Goal: Task Accomplishment & Management: Use online tool/utility

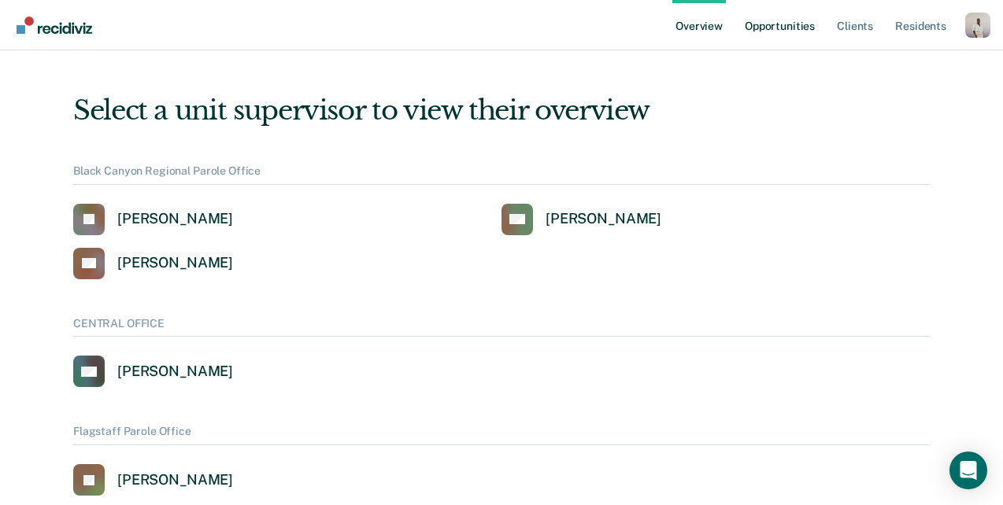
click at [797, 22] on link "Opportunities" at bounding box center [779, 25] width 76 height 50
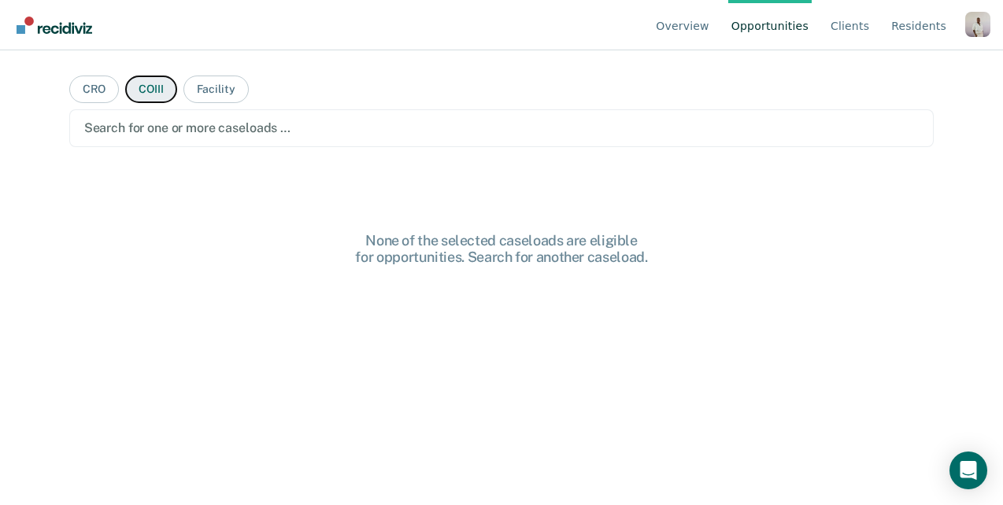
click at [152, 94] on button "COIII" at bounding box center [150, 90] width 51 height 28
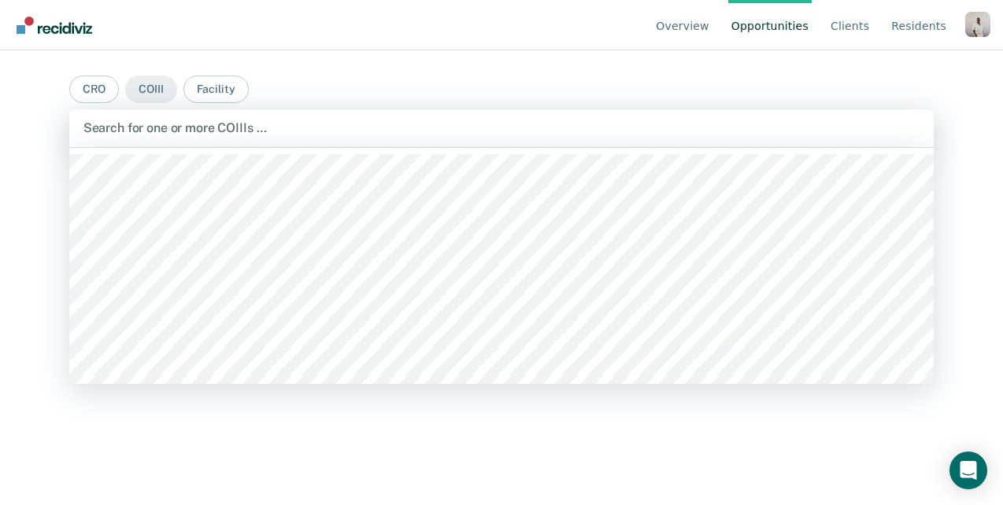
click at [233, 142] on div "Search for one or more COIIIs …" at bounding box center [501, 128] width 865 height 38
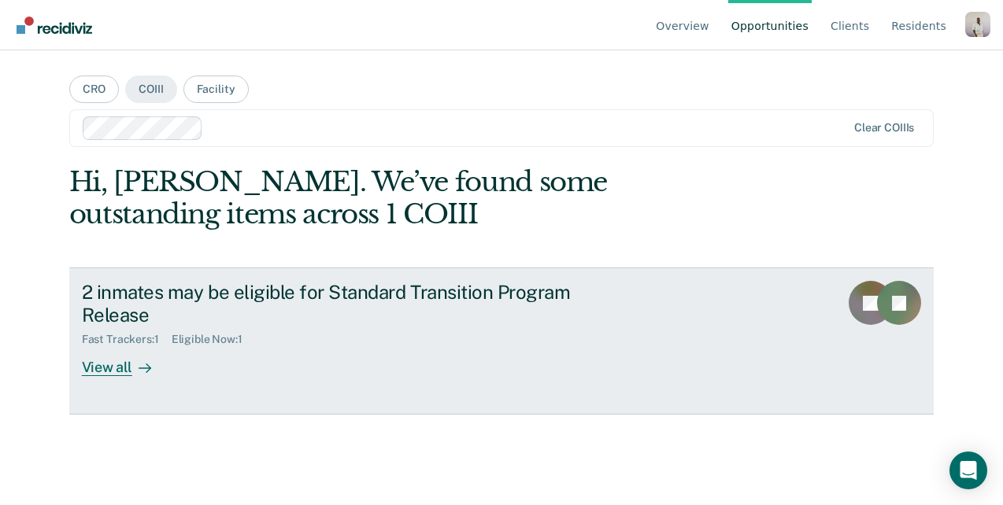
click at [301, 312] on div "2 inmates may be eligible for Standard Transition Program Release" at bounding box center [358, 304] width 553 height 46
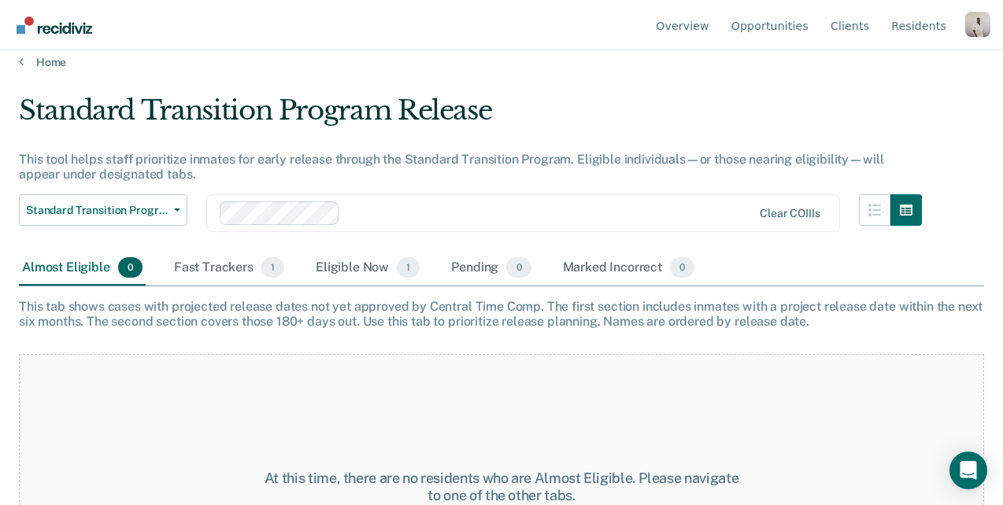
scroll to position [16, 0]
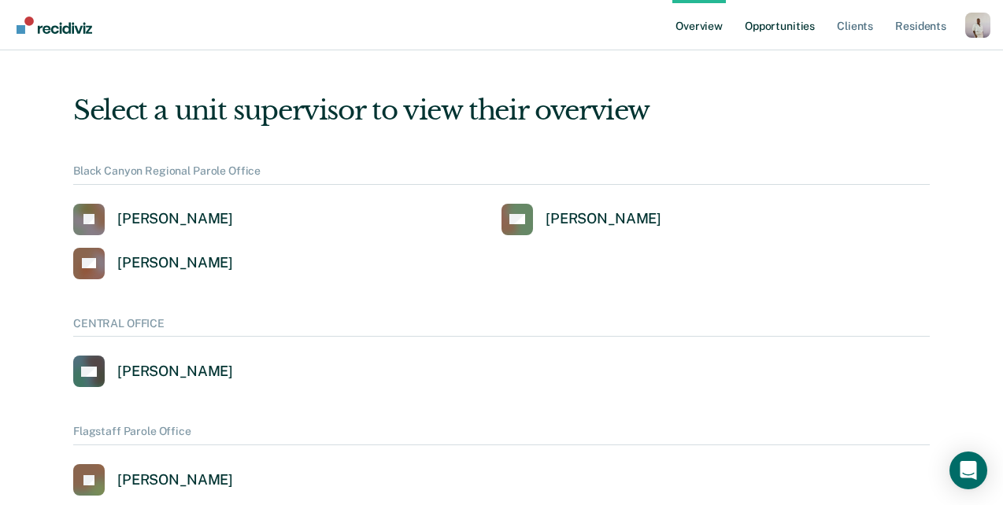
click at [787, 19] on link "Opportunities" at bounding box center [779, 25] width 76 height 50
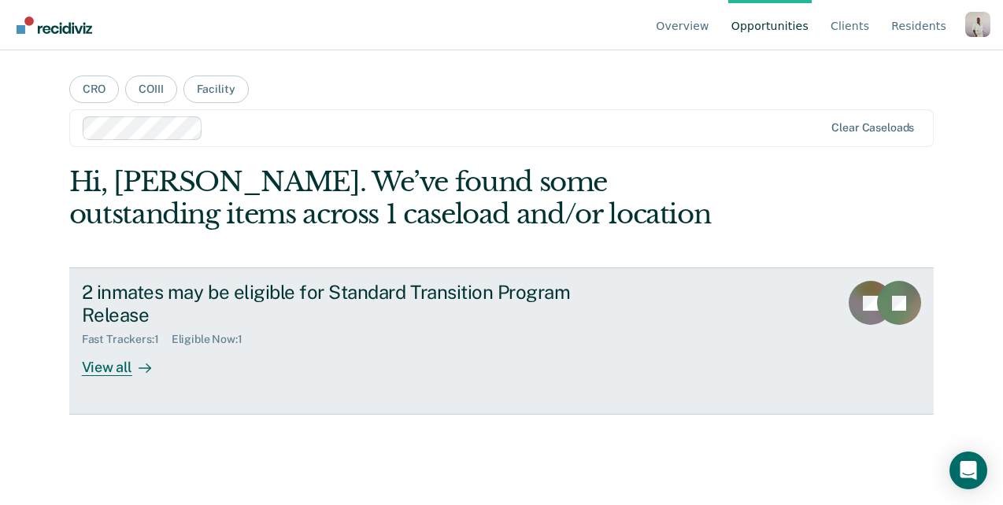
click at [224, 298] on div "2 inmates may be eligible for Standard Transition Program Release" at bounding box center [358, 304] width 553 height 46
